Goal: Task Accomplishment & Management: Complete application form

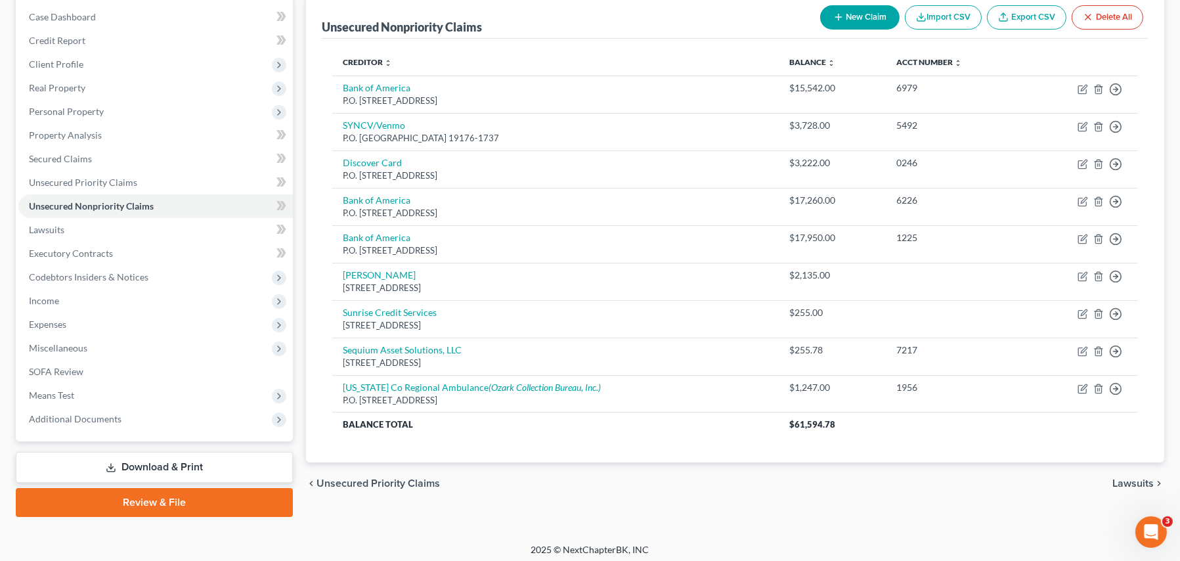
click at [855, 16] on button "New Claim" at bounding box center [859, 17] width 79 height 24
select select "0"
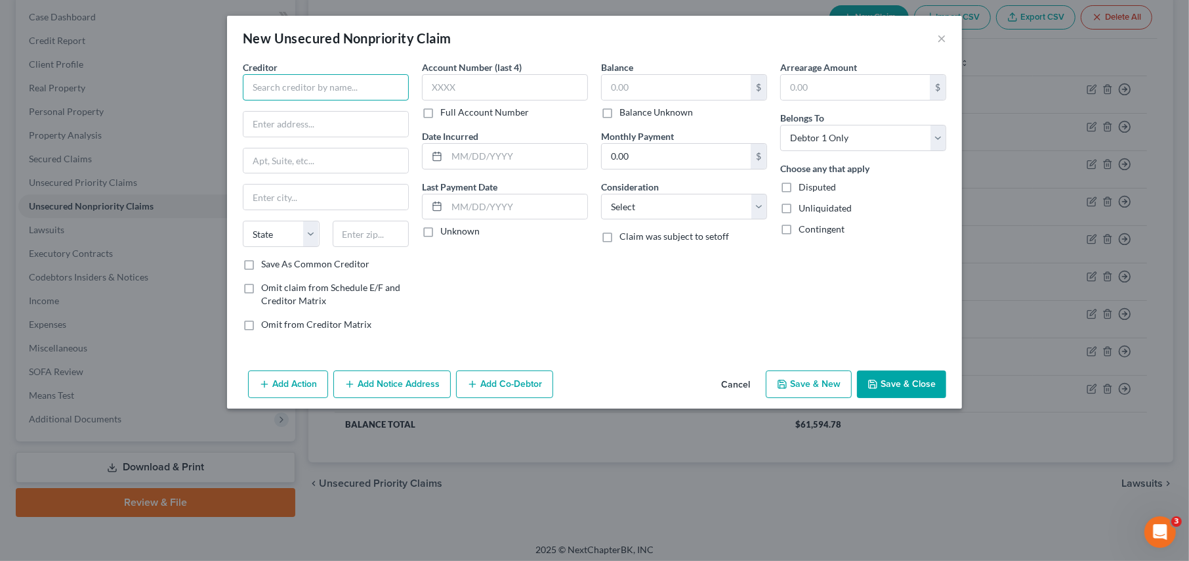
click at [257, 85] on input "text" at bounding box center [326, 87] width 166 height 26
type input "AHG - [DEMOGRAPHIC_DATA] Health"
type input "P.O. Box 15730"
type input "Little Rock"
select select "2"
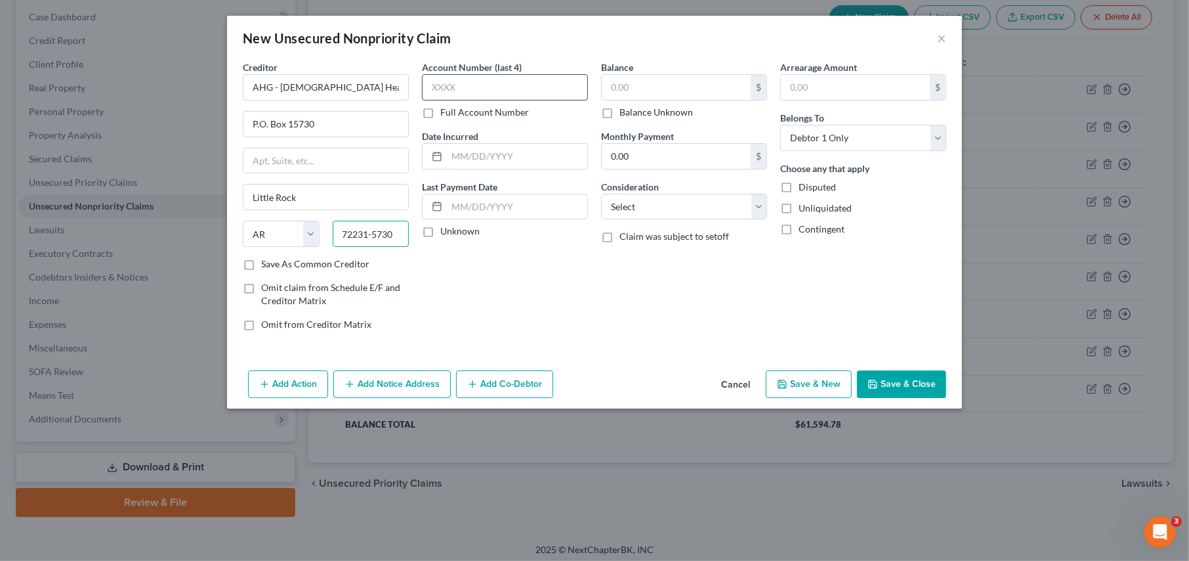
type input "72231-5730"
click at [488, 85] on input "text" at bounding box center [505, 87] width 166 height 26
click at [657, 91] on input "text" at bounding box center [676, 87] width 149 height 25
drag, startPoint x: 460, startPoint y: 86, endPoint x: 387, endPoint y: 77, distance: 73.4
click at [387, 77] on div "Creditor * AHG - [DEMOGRAPHIC_DATA] Health P.O. Box 15730 [GEOGRAPHIC_DATA] [US…" at bounding box center [594, 200] width 717 height 281
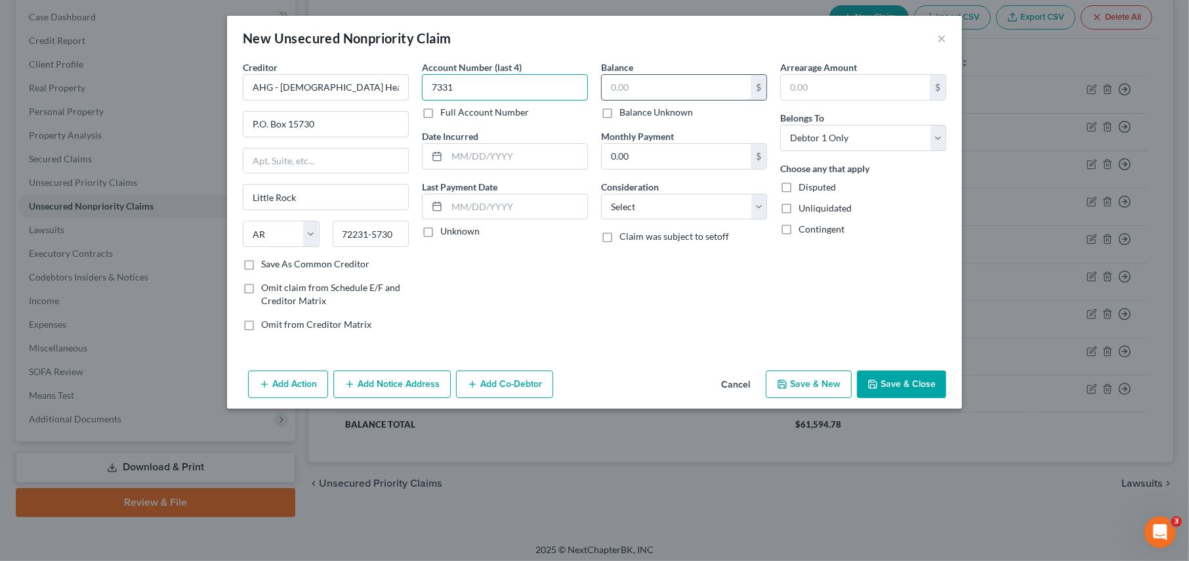
type input "7331"
click at [673, 80] on input "text" at bounding box center [676, 87] width 149 height 25
type input "846.00"
click at [624, 186] on label "Consideration" at bounding box center [630, 187] width 58 height 14
click at [624, 203] on select "Select Cable / Satellite Services Collection Agency Credit Card Debt Debt Couns…" at bounding box center [684, 207] width 166 height 26
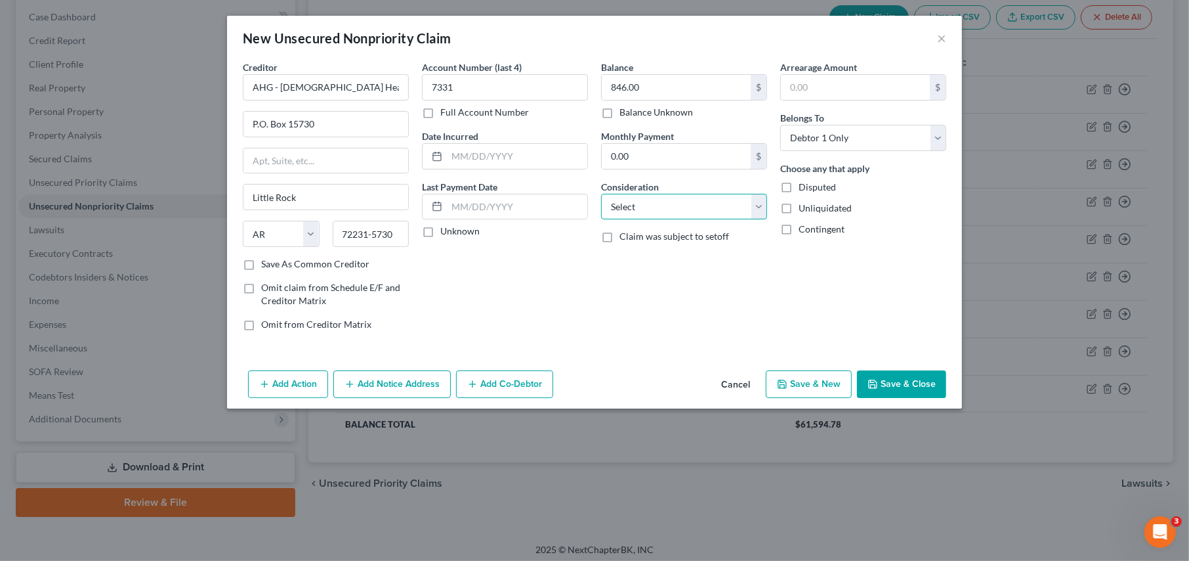
select select "9"
click at [601, 194] on select "Select Cable / Satellite Services Collection Agency Credit Card Debt Debt Couns…" at bounding box center [684, 207] width 166 height 26
click at [414, 387] on button "Add Notice Address" at bounding box center [392, 384] width 118 height 28
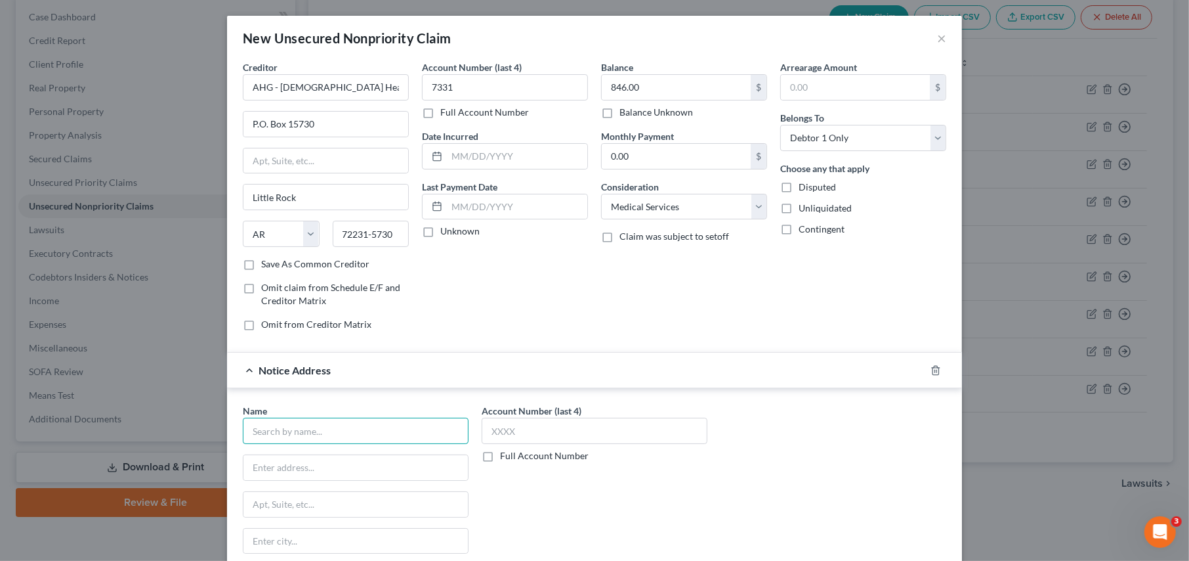
click at [274, 440] on input "text" at bounding box center [356, 430] width 226 height 26
type input "Professional Credit Management"
type input "P.O. Box 4037"
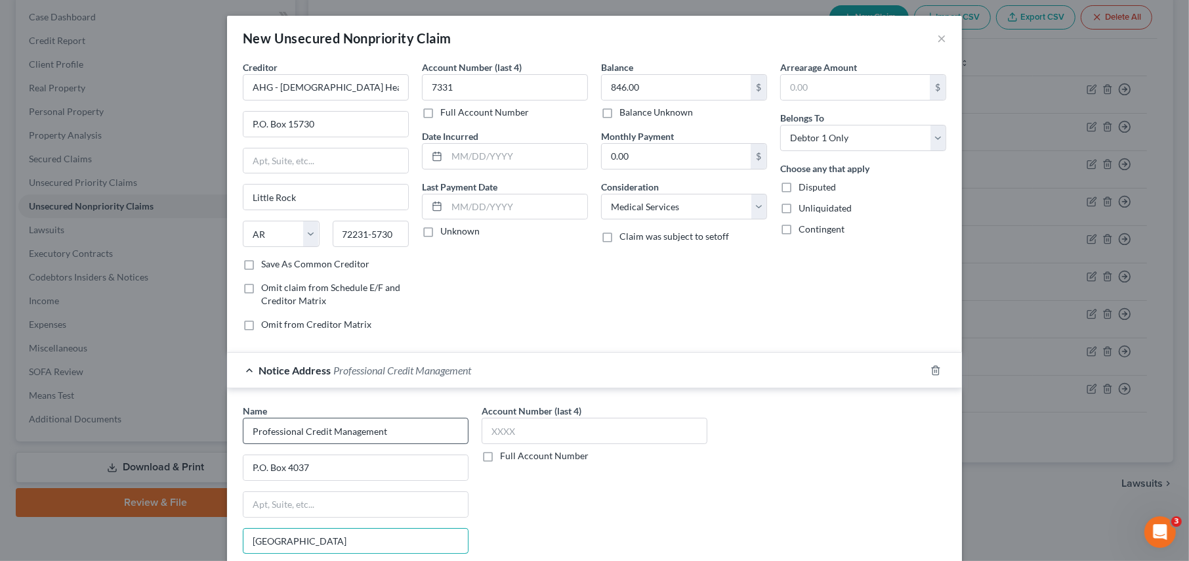
type input "[GEOGRAPHIC_DATA]"
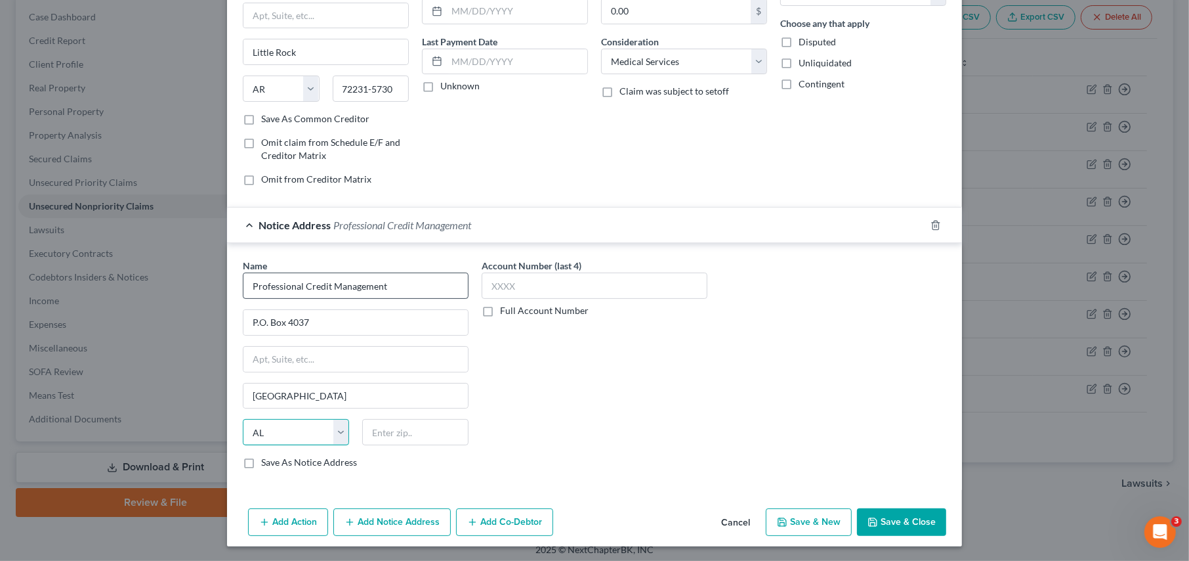
select select "2"
type input "72403-4037"
click at [505, 288] on input "text" at bounding box center [595, 285] width 226 height 26
type input "30"
click at [500, 313] on label "Full Account Number" at bounding box center [544, 310] width 89 height 13
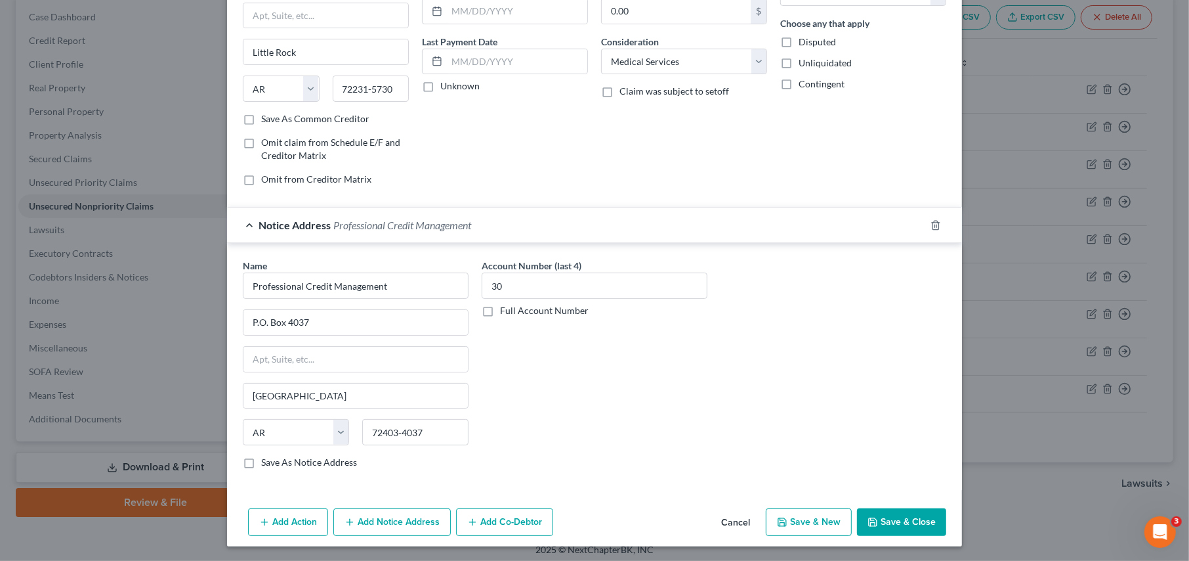
click at [505, 312] on input "Full Account Number" at bounding box center [509, 308] width 9 height 9
drag, startPoint x: 505, startPoint y: 291, endPoint x: 479, endPoint y: 282, distance: 27.6
click at [482, 282] on input "30" at bounding box center [595, 285] width 226 height 26
type input "12835647/053025"
click at [557, 497] on div "Creditor * AHG - [DEMOGRAPHIC_DATA] Health P.O. Box 15730 [GEOGRAPHIC_DATA] [US…" at bounding box center [594, 209] width 735 height 588
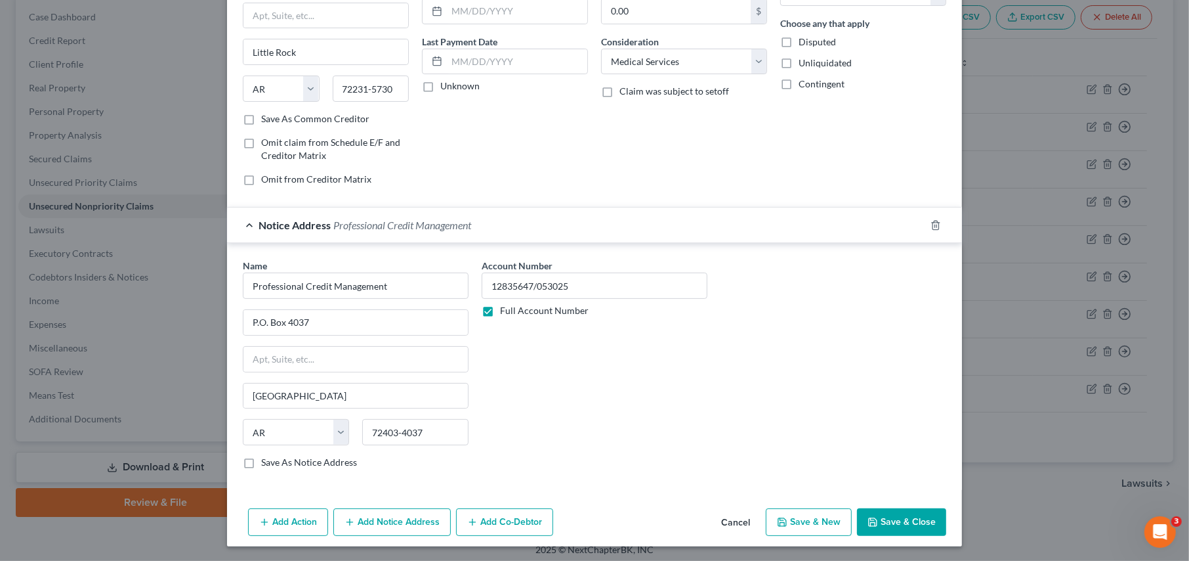
click at [879, 515] on button "Save & Close" at bounding box center [901, 522] width 89 height 28
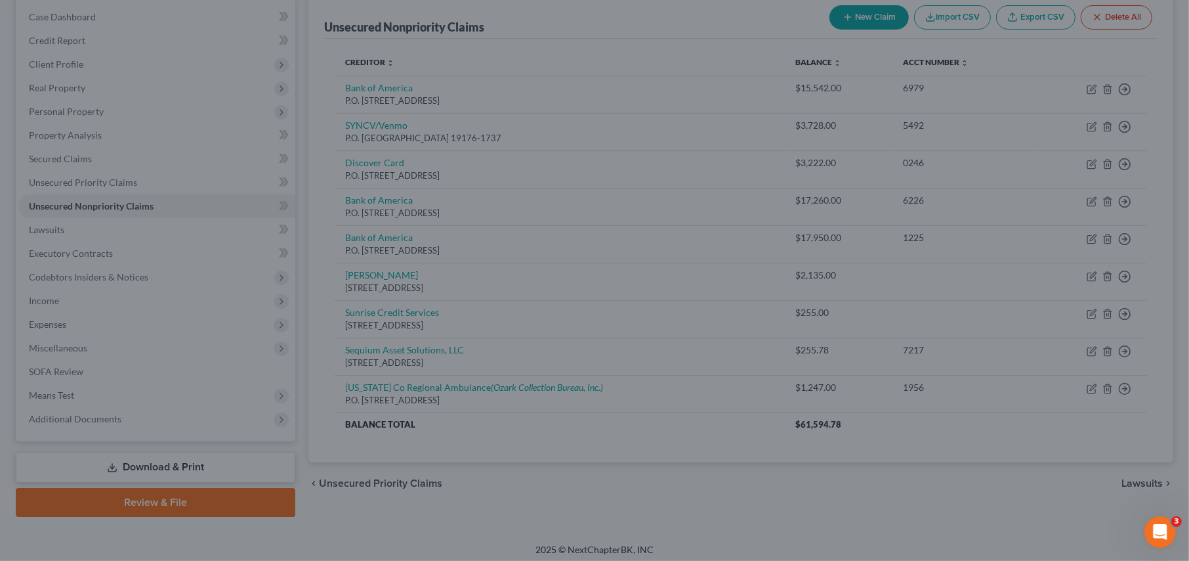
scroll to position [0, 0]
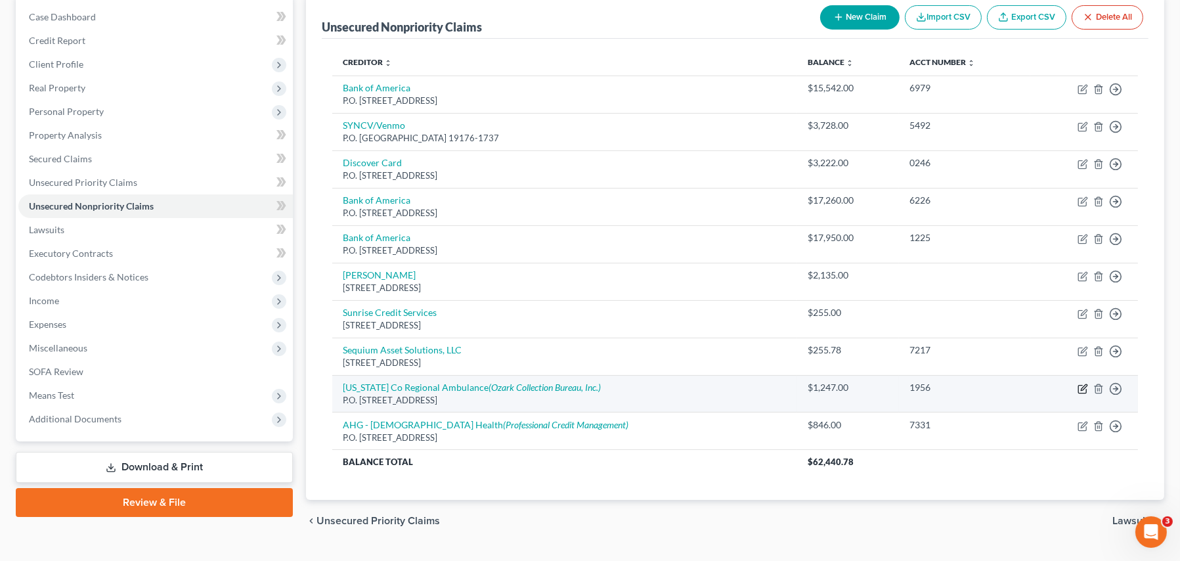
click at [1082, 385] on icon "button" at bounding box center [1082, 389] width 8 height 8
select select "2"
select select "9"
select select "0"
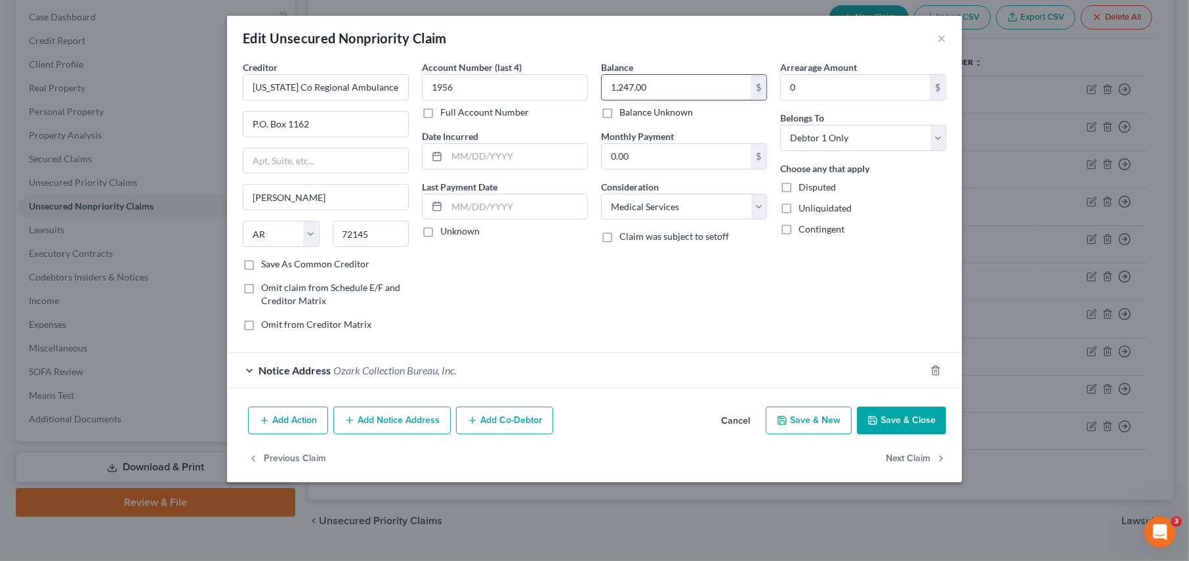
click at [668, 89] on input "1,247.00" at bounding box center [676, 87] width 149 height 25
type input "5,331.80"
click at [456, 91] on input "1956" at bounding box center [505, 87] width 166 height 26
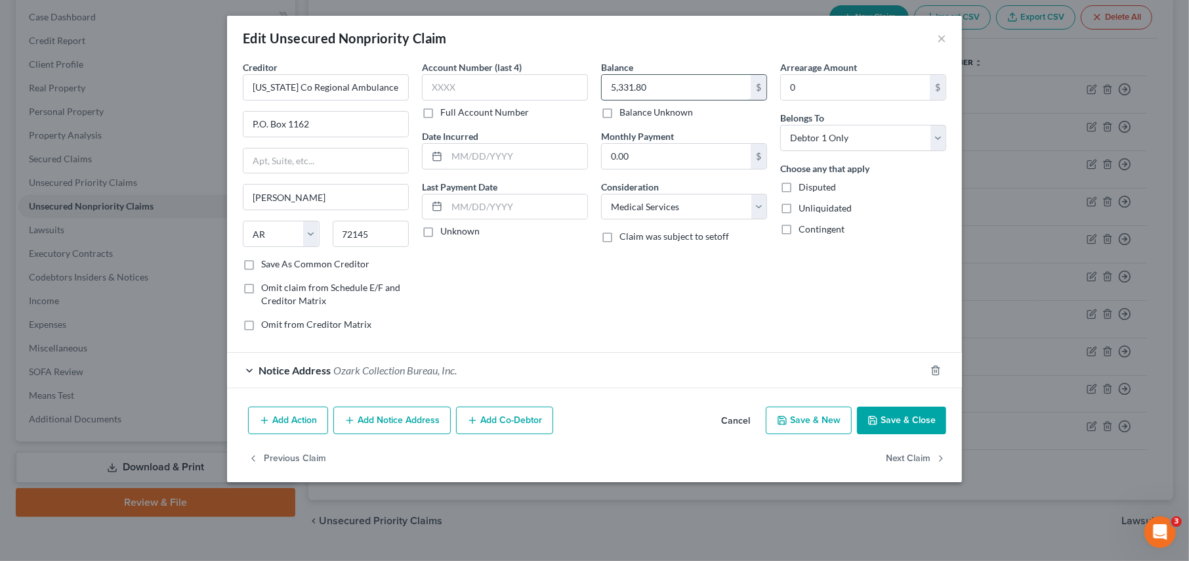
click at [677, 91] on input "5,331.80" at bounding box center [676, 87] width 149 height 25
type input "1,247.00"
click at [888, 420] on button "Save & Close" at bounding box center [901, 420] width 89 height 28
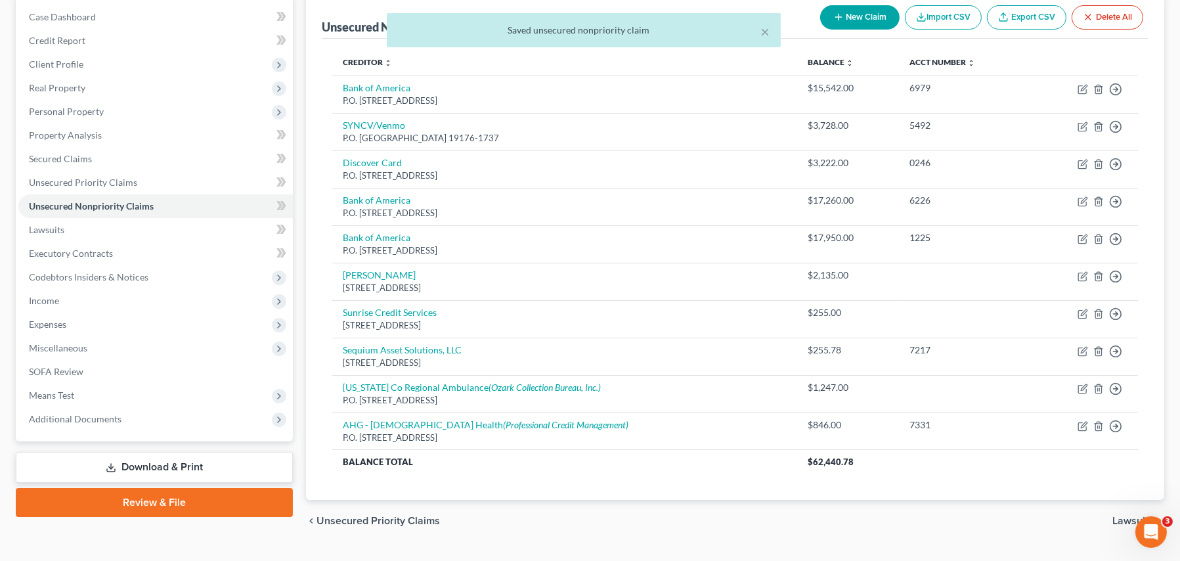
click at [852, 20] on div "× Saved unsecured nonpriority claim" at bounding box center [583, 33] width 1180 height 41
click at [860, 15] on div "× Saved unsecured nonpriority claim" at bounding box center [583, 33] width 1180 height 41
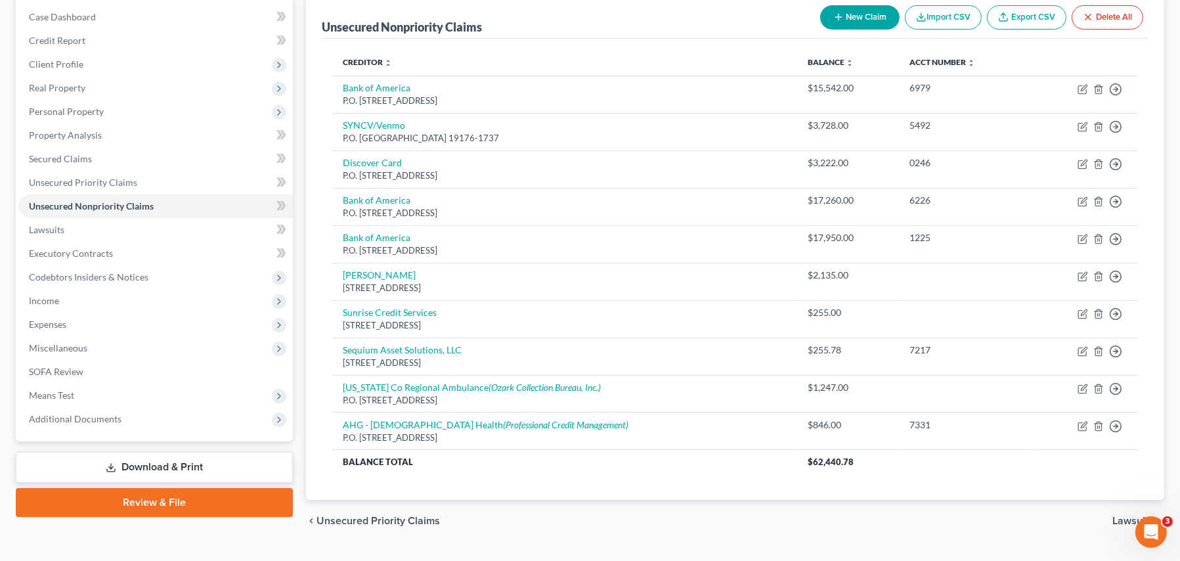
click at [863, 19] on button "New Claim" at bounding box center [859, 17] width 79 height 24
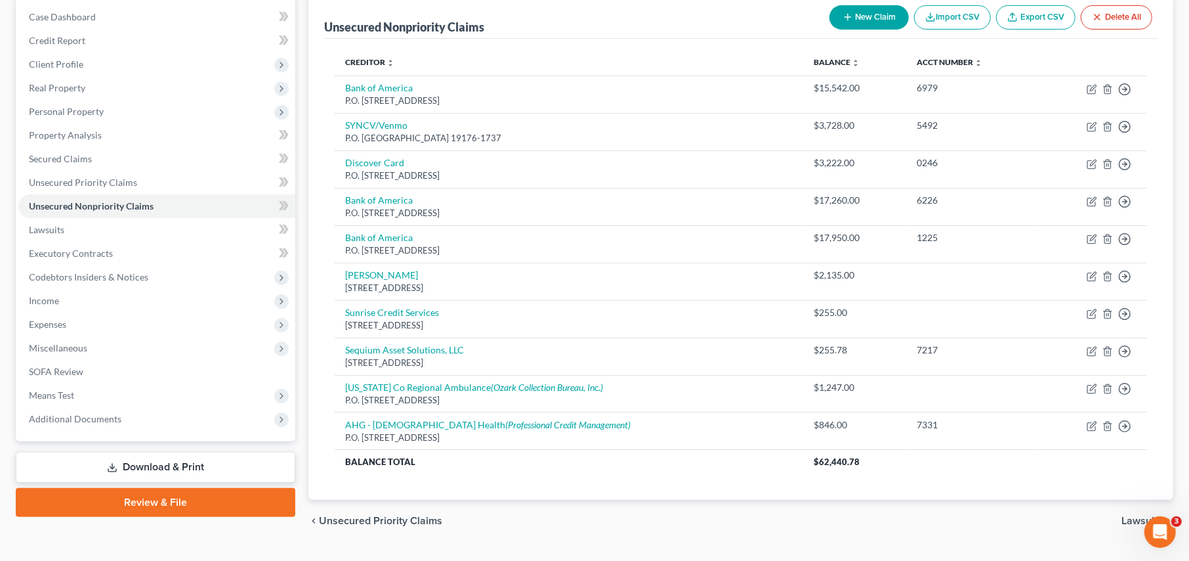
select select "0"
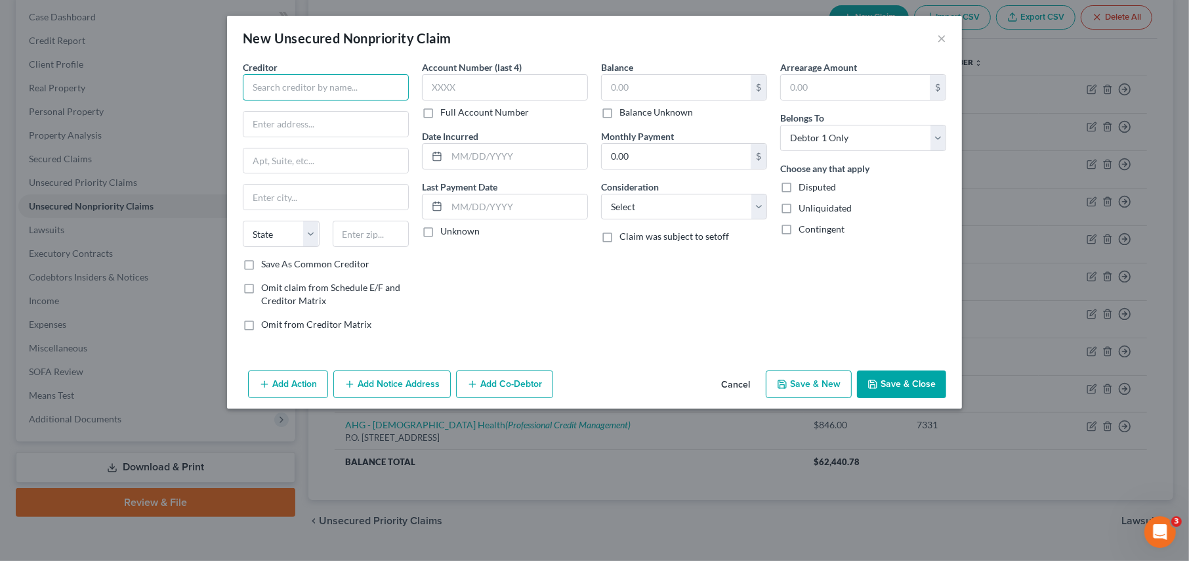
click at [277, 83] on input "text" at bounding box center [326, 87] width 166 height 26
type input "W"
type input "m"
type input "MSCB, INC."
type input "P.O. Box 1567"
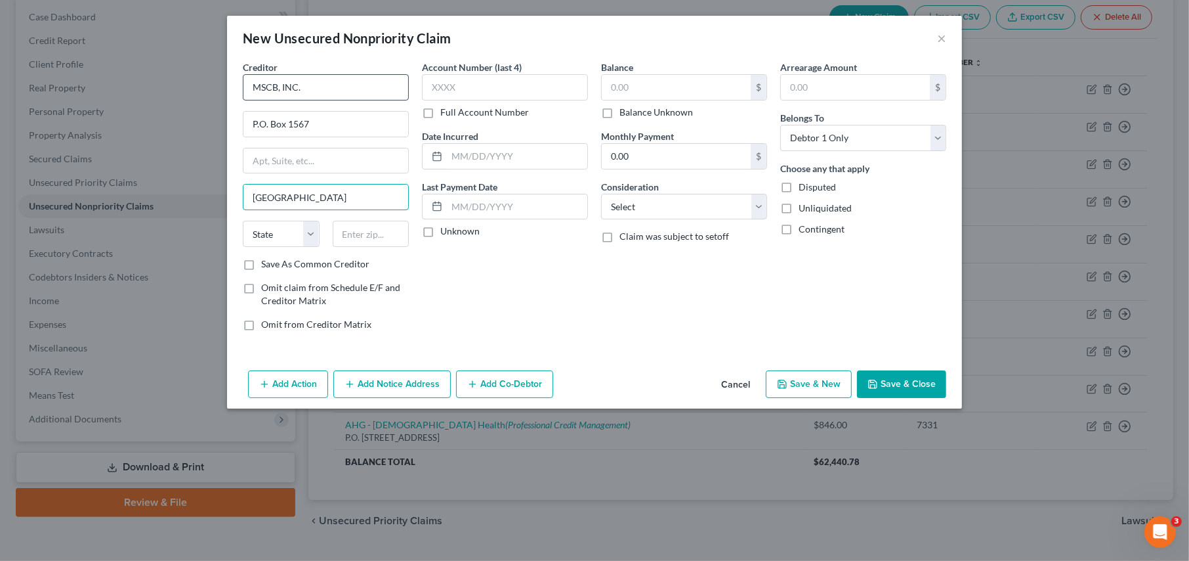
type input "[GEOGRAPHIC_DATA]"
select select "44"
type input "38242-1567"
click at [668, 85] on input "text" at bounding box center [676, 87] width 149 height 25
click at [629, 85] on input "text" at bounding box center [676, 87] width 149 height 25
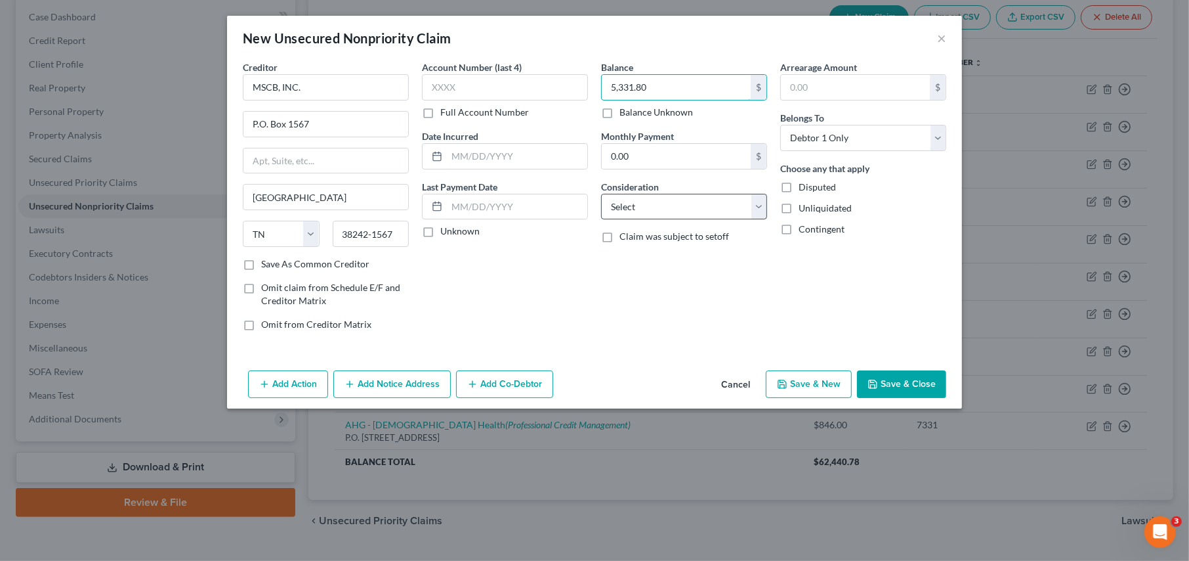
type input "5,331.80"
click at [654, 207] on select "Select Cable / Satellite Services Collection Agency Credit Card Debt Debt Couns…" at bounding box center [684, 207] width 166 height 26
select select "1"
click at [601, 194] on select "Select Cable / Satellite Services Collection Agency Credit Card Debt Debt Couns…" at bounding box center [684, 207] width 166 height 26
click at [409, 379] on button "Add Notice Address" at bounding box center [392, 384] width 118 height 28
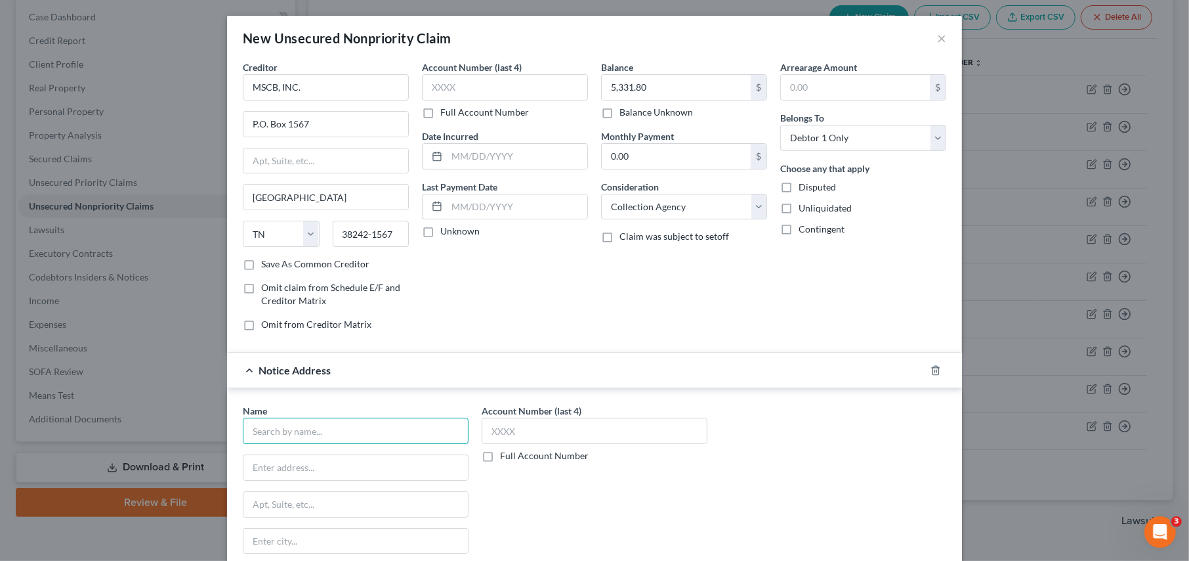
click at [284, 429] on input "text" at bounding box center [356, 430] width 226 height 26
type input "[US_STATE][GEOGRAPHIC_DATA]"
type input "c/o MSCB, Inc."
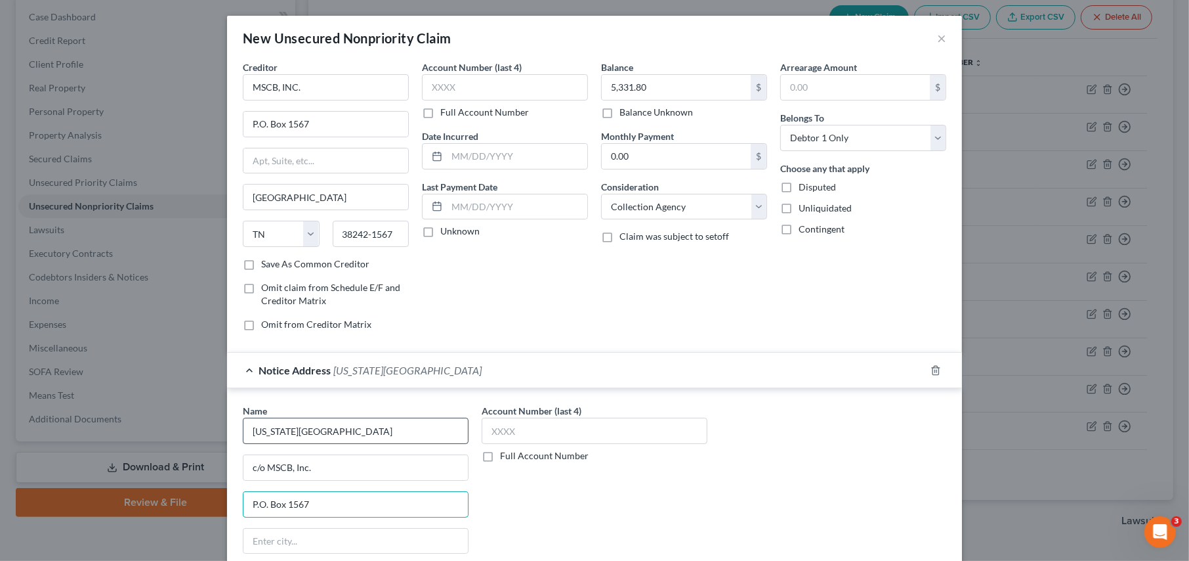
type input "P.O. Box 1567"
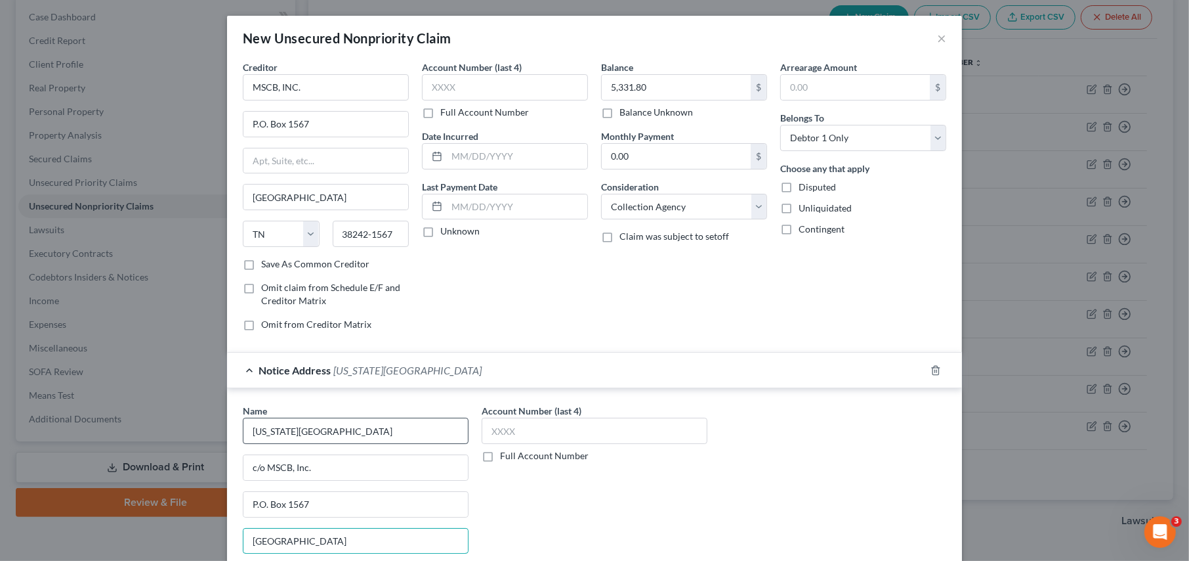
type input "[GEOGRAPHIC_DATA]"
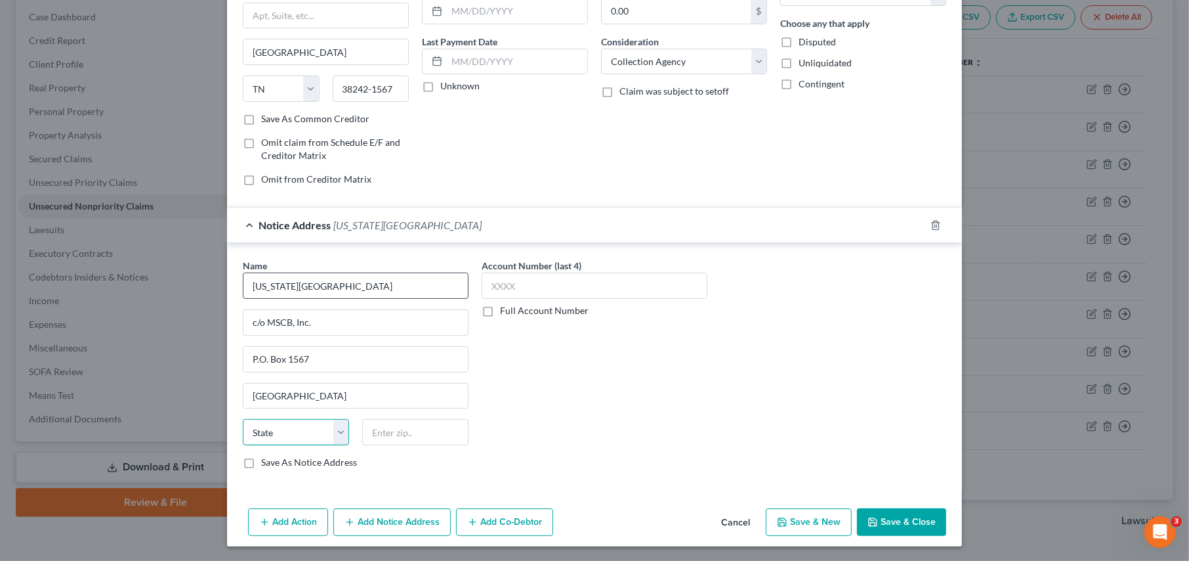
select select "44"
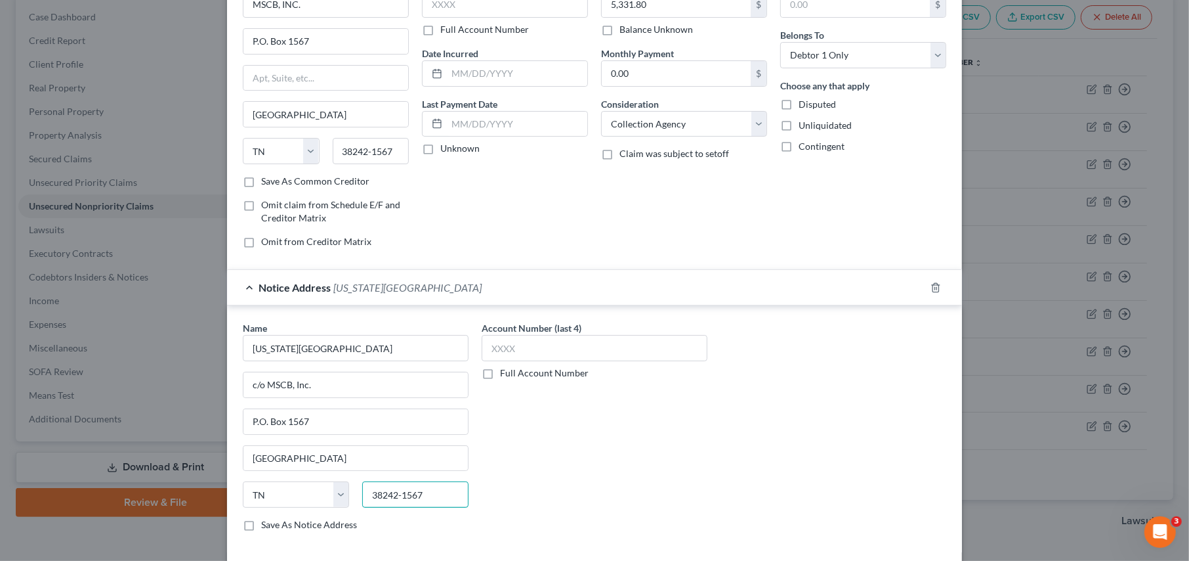
scroll to position [0, 0]
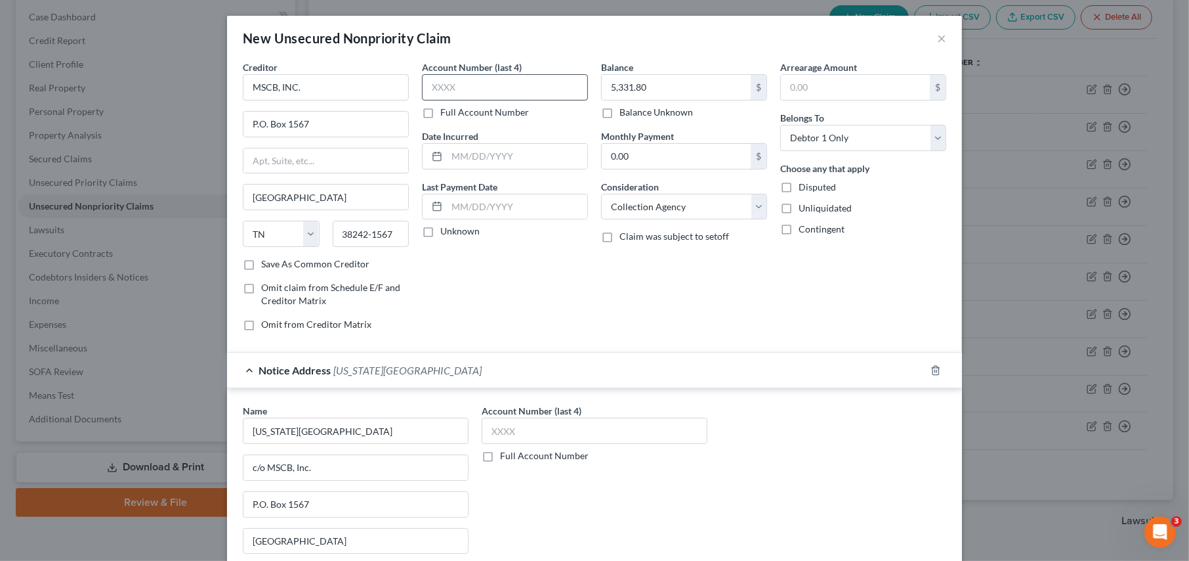
type input "38242-1567"
click at [444, 81] on input "text" at bounding box center [505, 87] width 166 height 26
type input "1048"
drag, startPoint x: 310, startPoint y: 465, endPoint x: 213, endPoint y: 465, distance: 97.2
click at [213, 466] on div "New Unsecured Nonpriority Claim × Creditor * MSCB, INC. P.O. [GEOGRAPHIC_DATA] …" at bounding box center [594, 280] width 1189 height 561
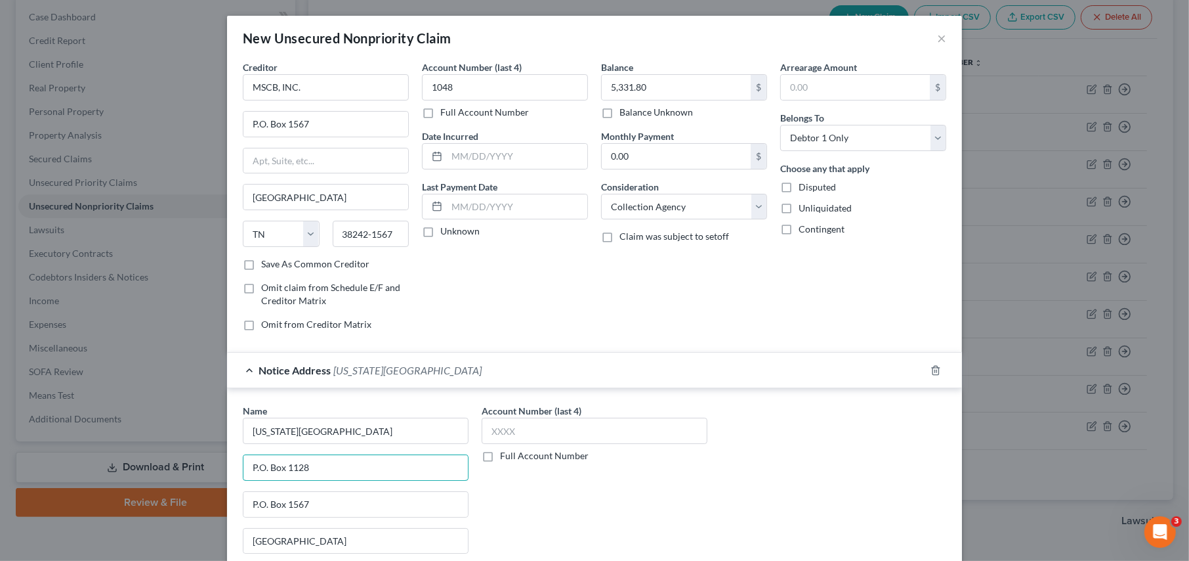
type input "P.O. Box 1128"
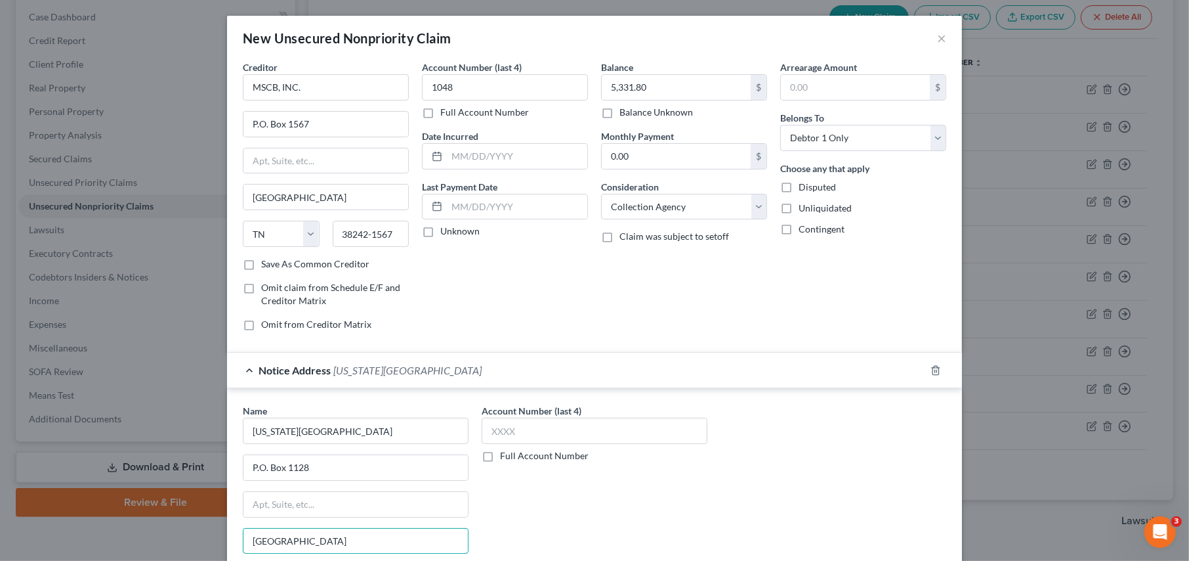
type input "[GEOGRAPHIC_DATA]"
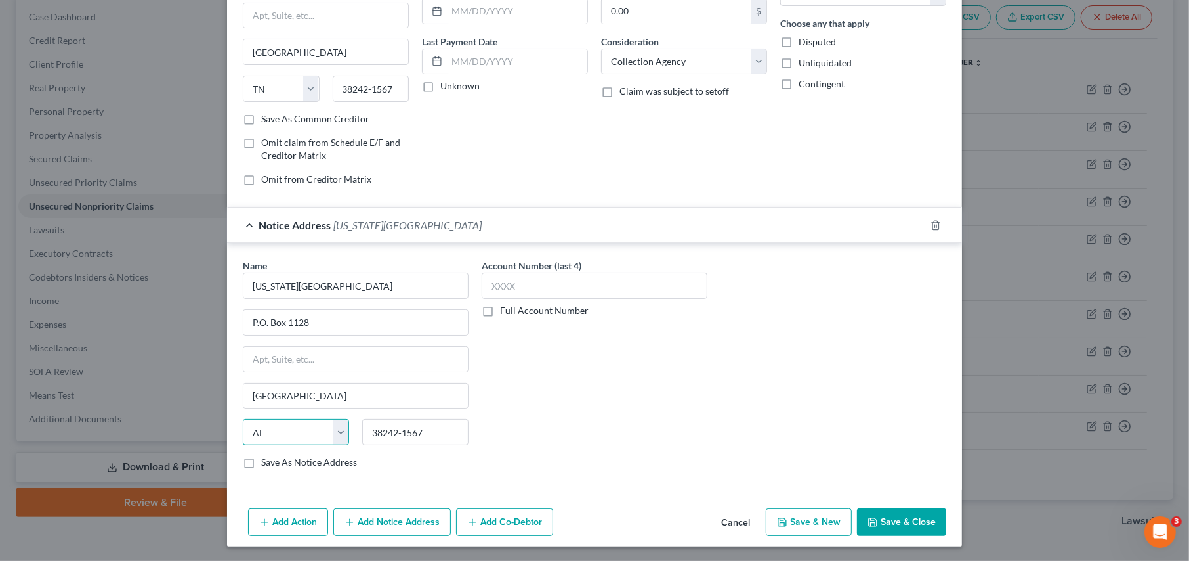
select select "2"
type input "72702-1128"
click at [656, 178] on div "Balance 5,331.80 $ Balance Unknown Balance Undetermined 5,331.80 $ Balance Unkn…" at bounding box center [684, 55] width 179 height 281
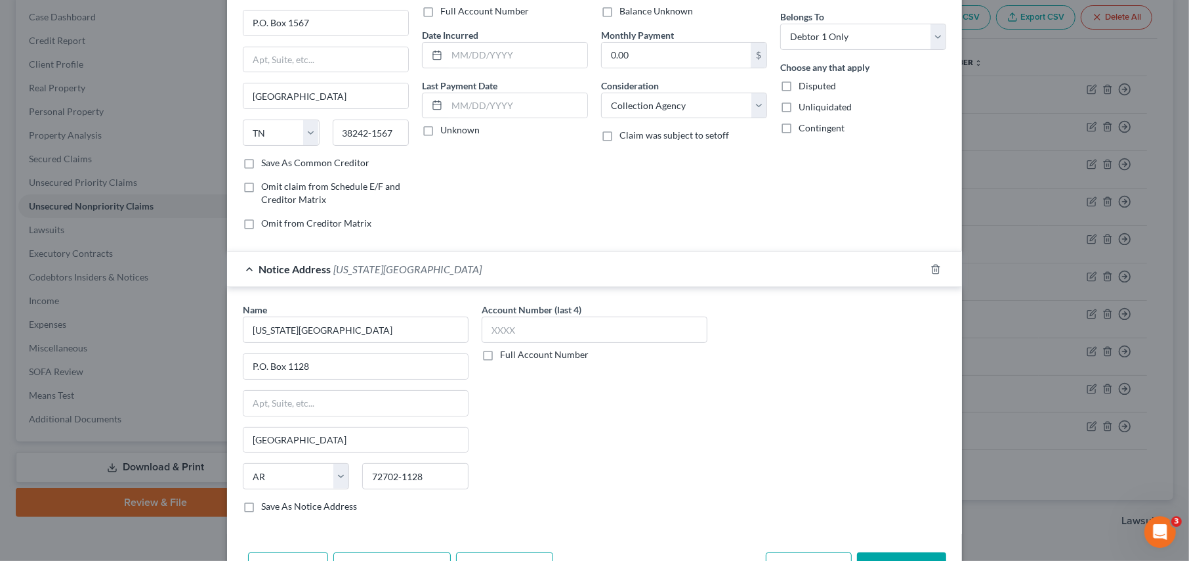
scroll to position [0, 0]
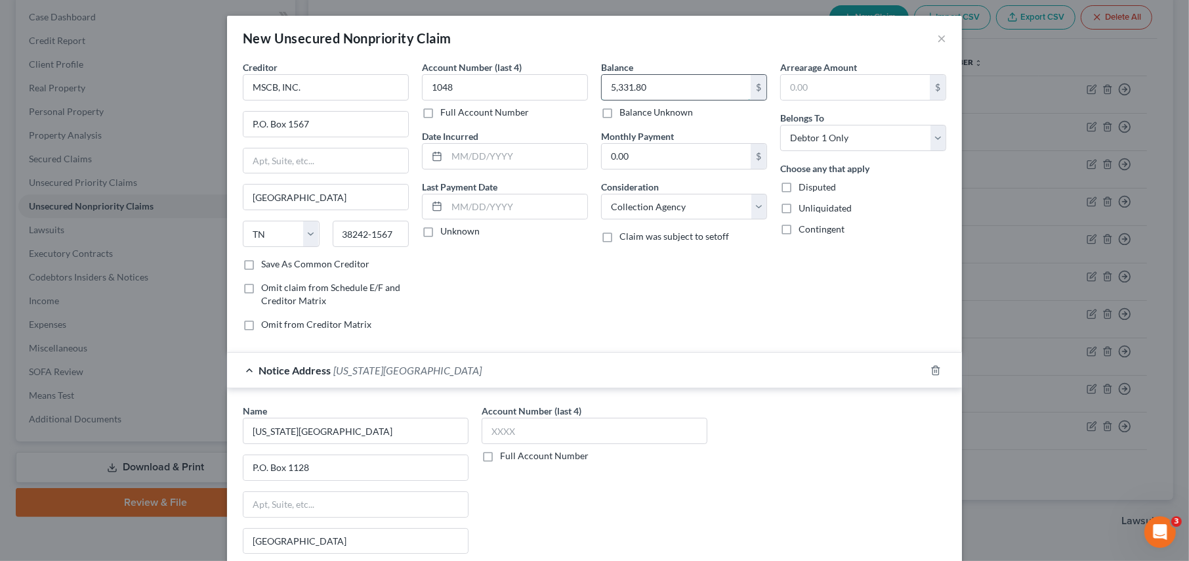
click at [651, 79] on input "5,331.80" at bounding box center [676, 87] width 149 height 25
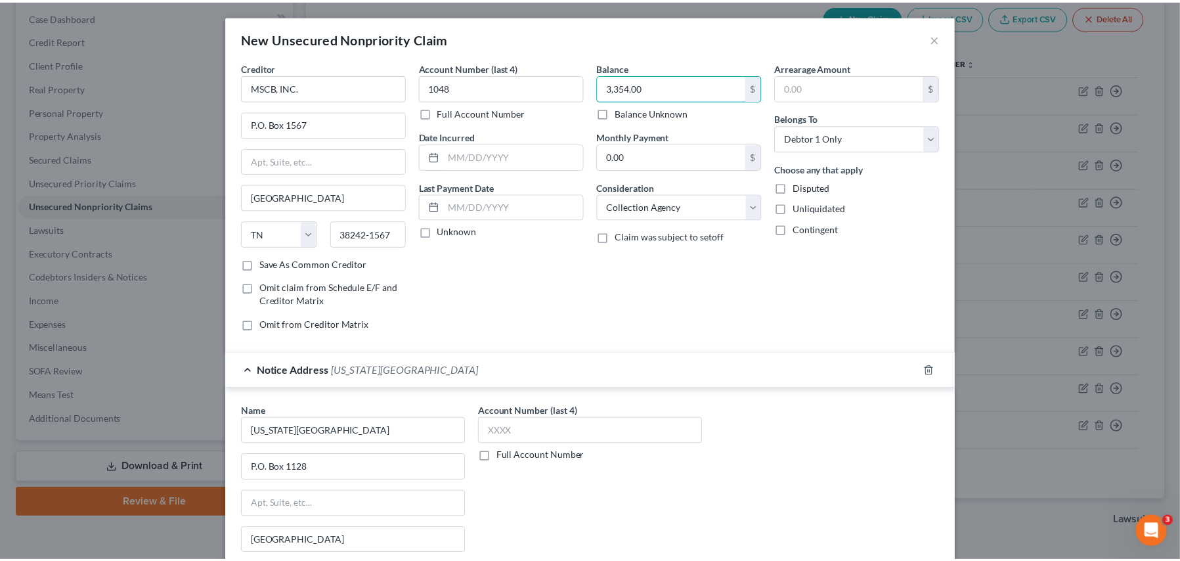
scroll to position [145, 0]
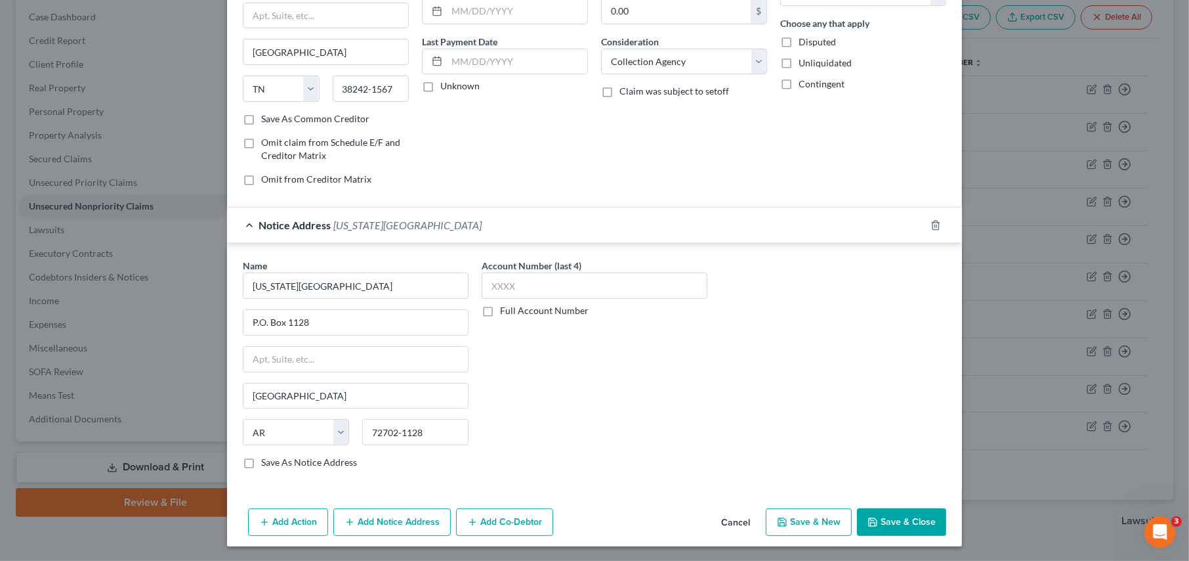
type input "3,354.00"
click at [871, 519] on polyline "button" at bounding box center [872, 519] width 3 height 2
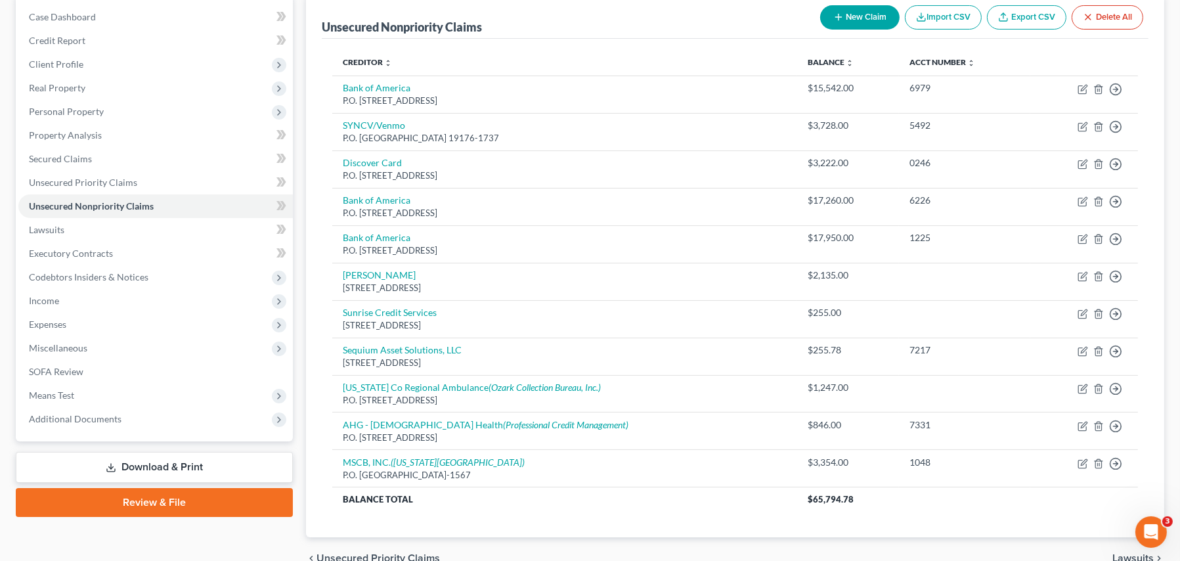
click at [353, 54] on th "Creditor expand_more expand_less unfold_more" at bounding box center [564, 62] width 465 height 26
click at [354, 62] on link "Creditor expand_more expand_less unfold_more" at bounding box center [367, 62] width 49 height 10
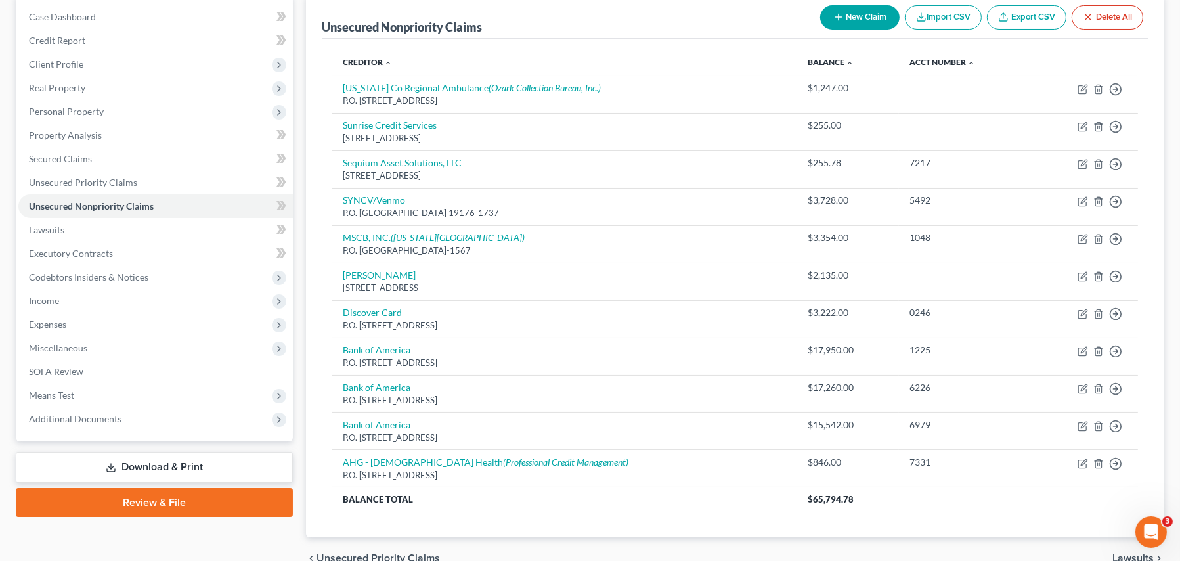
click at [360, 65] on link "Creditor expand_more expand_less unfold_more" at bounding box center [367, 62] width 49 height 10
